Goal: Find specific page/section: Find specific page/section

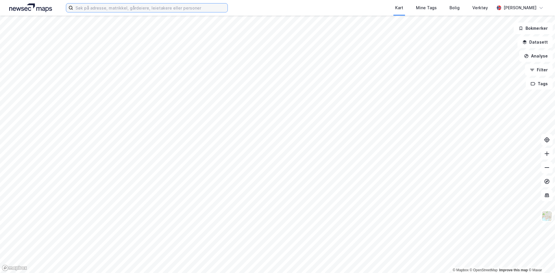
click at [115, 8] on input at bounding box center [150, 7] width 154 height 9
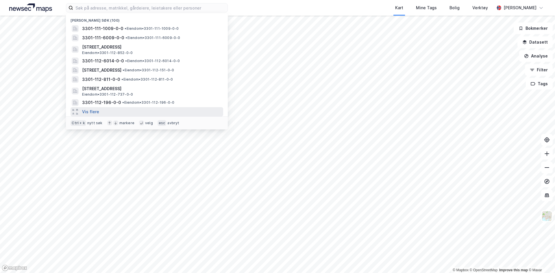
click at [90, 112] on button "Vis flere" at bounding box center [90, 111] width 17 height 7
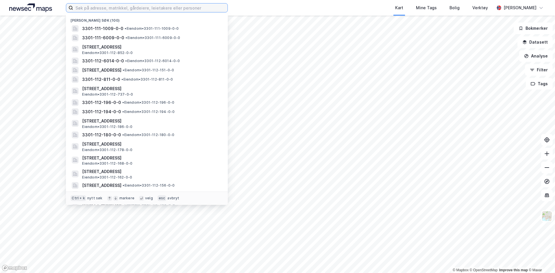
click at [109, 8] on input at bounding box center [150, 7] width 154 height 9
click at [106, 7] on input at bounding box center [150, 7] width 154 height 9
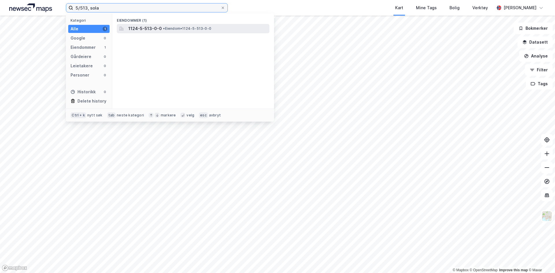
type input "5/513, sola"
click at [188, 27] on span "• Eiendom • 1124-5-513-0-0" at bounding box center [187, 28] width 48 height 5
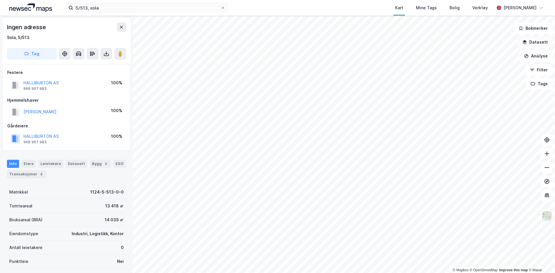
click at [543, 40] on button "Datasett" at bounding box center [535, 42] width 35 height 12
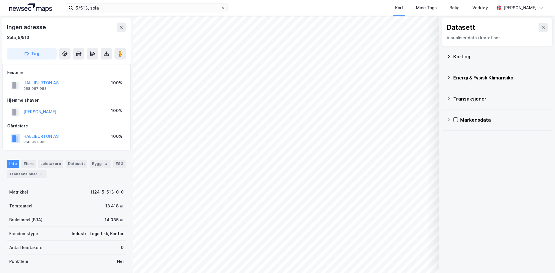
click at [465, 50] on div "Kartlag" at bounding box center [498, 57] width 102 height 14
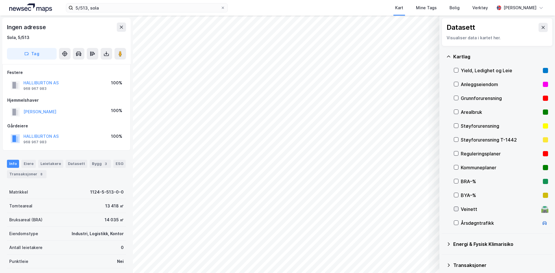
click at [456, 209] on icon at bounding box center [456, 209] width 4 height 4
click at [410, 258] on button "Vis" at bounding box center [410, 258] width 48 height 9
click at [541, 26] on icon at bounding box center [543, 27] width 5 height 5
